Goal: Transaction & Acquisition: Purchase product/service

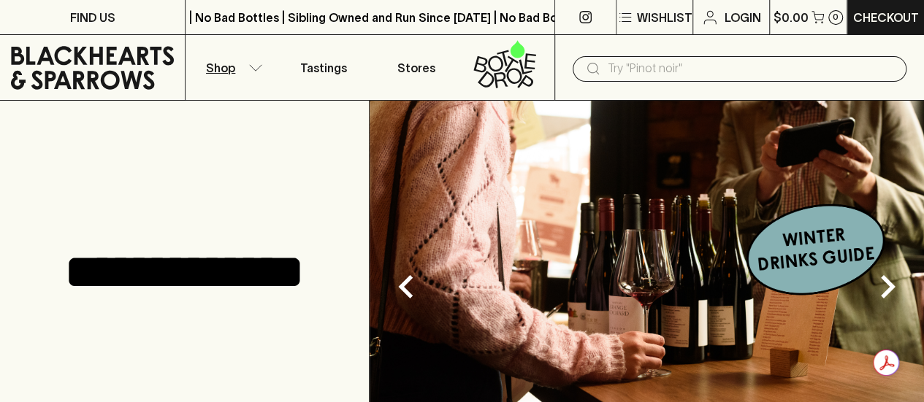
click at [228, 64] on p "Shop" at bounding box center [220, 68] width 29 height 18
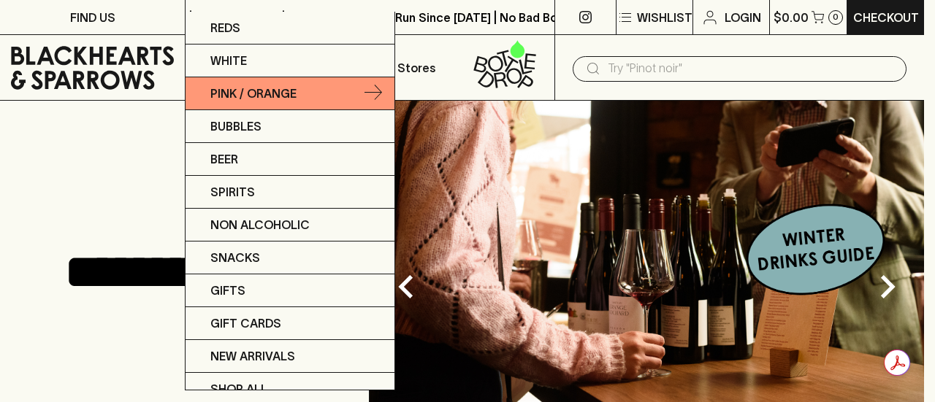
click at [250, 89] on p "Pink / Orange" at bounding box center [253, 94] width 86 height 18
